Goal: Transaction & Acquisition: Purchase product/service

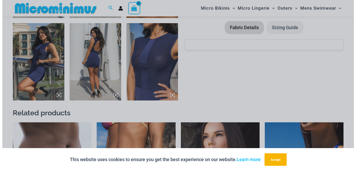
scroll to position [448, 0]
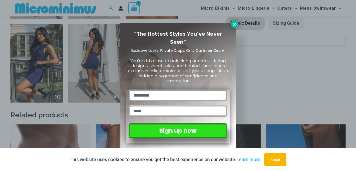
click at [236, 25] on icon at bounding box center [234, 24] width 5 height 5
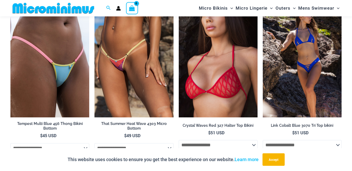
scroll to position [574, 0]
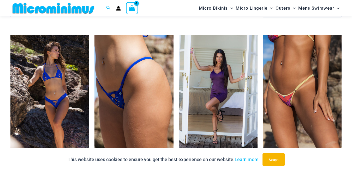
scroll to position [1038, 0]
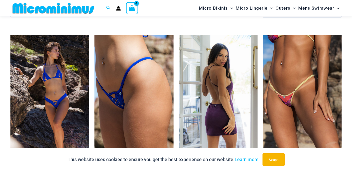
click at [217, 80] on img at bounding box center [218, 94] width 79 height 118
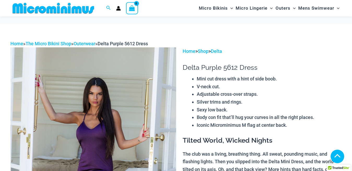
scroll to position [308, 0]
